Goal: Find specific page/section: Find specific page/section

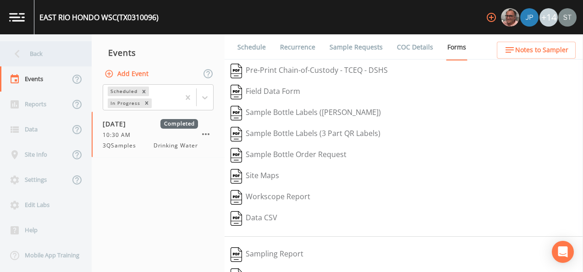
click at [21, 58] on icon at bounding box center [17, 54] width 16 height 16
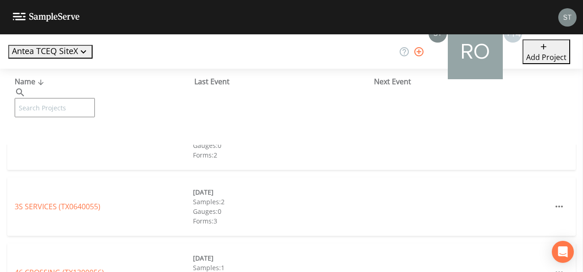
click at [82, 99] on input "text" at bounding box center [55, 107] width 80 height 19
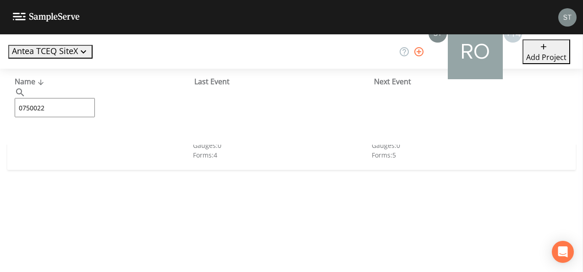
type input "0750022"
click at [48, 141] on link "[GEOGRAPHIC_DATA] (TX0750022)" at bounding box center [70, 141] width 111 height 10
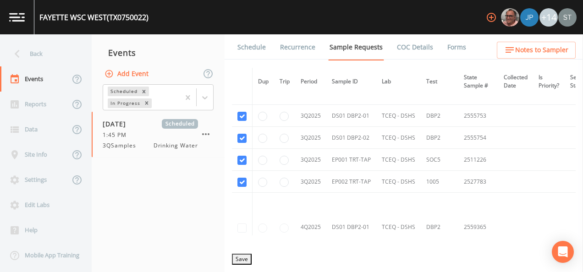
scroll to position [2932, 0]
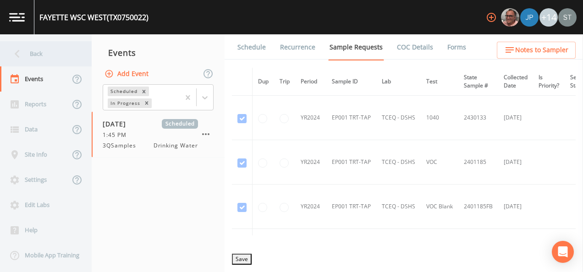
click at [18, 53] on icon at bounding box center [17, 54] width 16 height 16
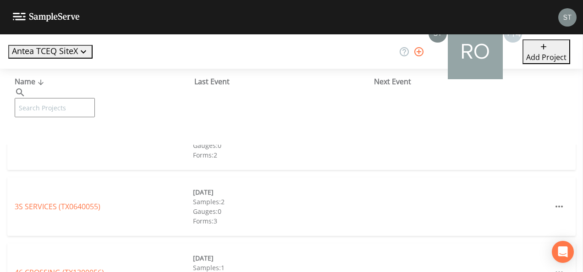
click at [53, 98] on input "text" at bounding box center [55, 107] width 80 height 19
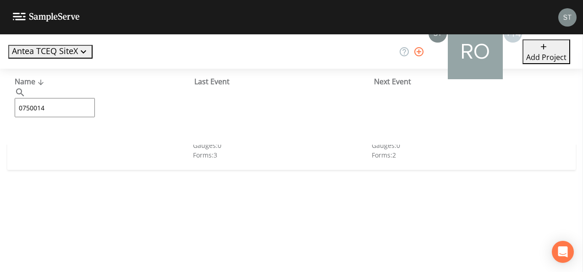
type input "0750014"
click at [69, 143] on link "[PERSON_NAME] SEWER AND WSC (TX0750014)" at bounding box center [95, 141] width 161 height 10
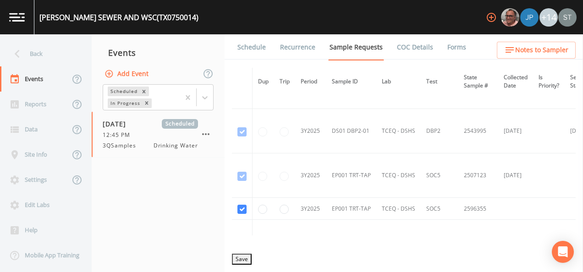
scroll to position [779, 0]
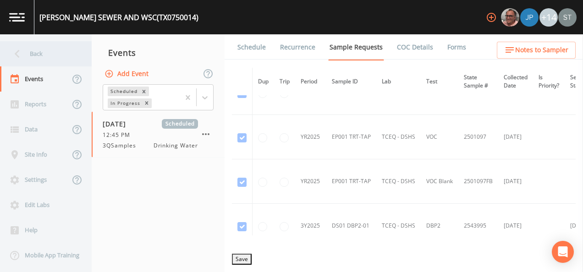
click at [31, 53] on div "Back" at bounding box center [41, 53] width 82 height 25
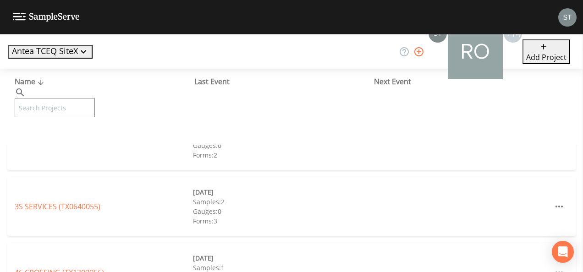
click at [89, 98] on input "text" at bounding box center [55, 107] width 80 height 19
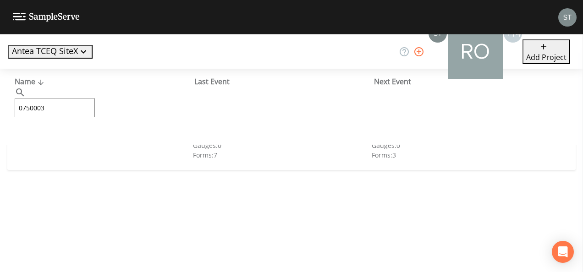
type input "0750003"
click at [73, 141] on link "[GEOGRAPHIC_DATA] (TX0750003)" at bounding box center [87, 141] width 144 height 10
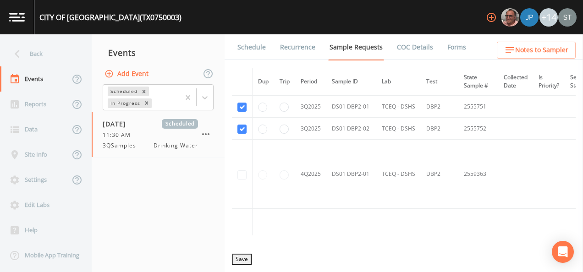
scroll to position [1970, 0]
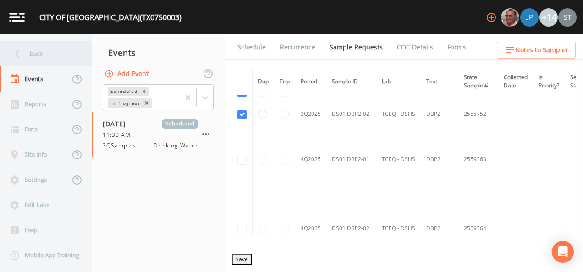
click at [20, 51] on icon at bounding box center [17, 54] width 16 height 16
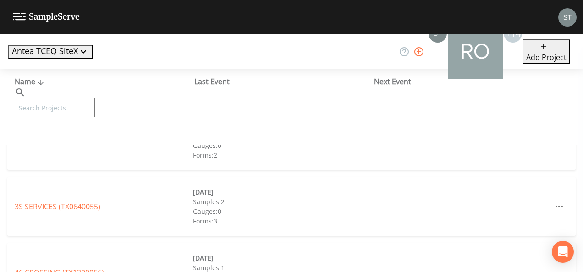
click at [52, 98] on input "text" at bounding box center [55, 107] width 80 height 19
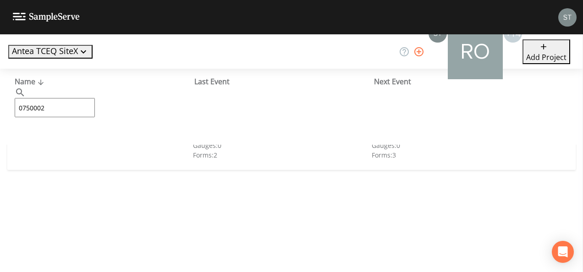
type input "0750002"
click at [66, 142] on link "CITY OF [GEOGRAPHIC_DATA] (TX0750002)" at bounding box center [87, 141] width 144 height 10
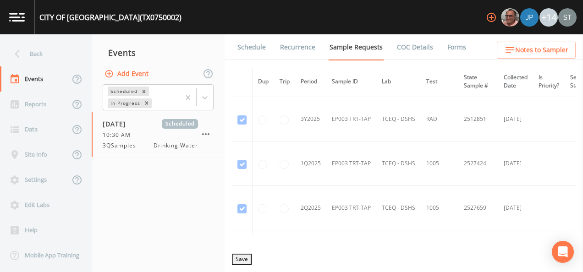
scroll to position [1466, 0]
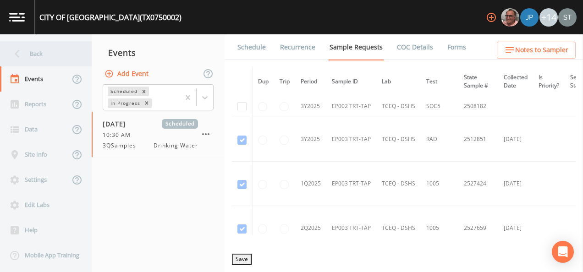
click at [18, 53] on icon at bounding box center [17, 54] width 16 height 16
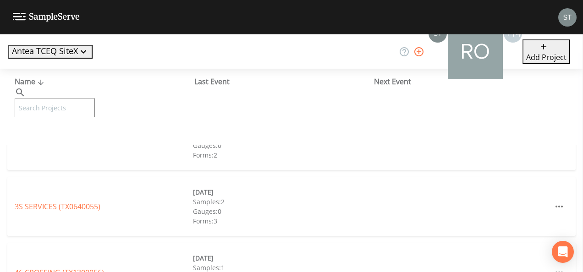
click at [82, 98] on input "text" at bounding box center [55, 107] width 80 height 19
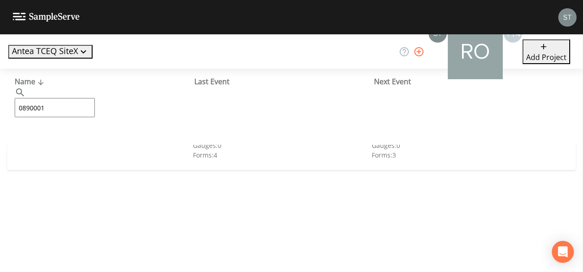
type input "0890001"
click at [72, 138] on link "CITY OF [GEOGRAPHIC_DATA] (TX0890001)" at bounding box center [87, 141] width 144 height 10
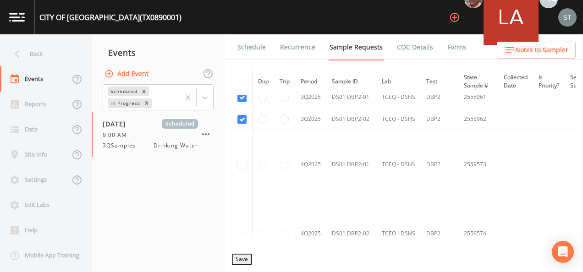
scroll to position [1695, 0]
